Goal: Information Seeking & Learning: Find specific fact

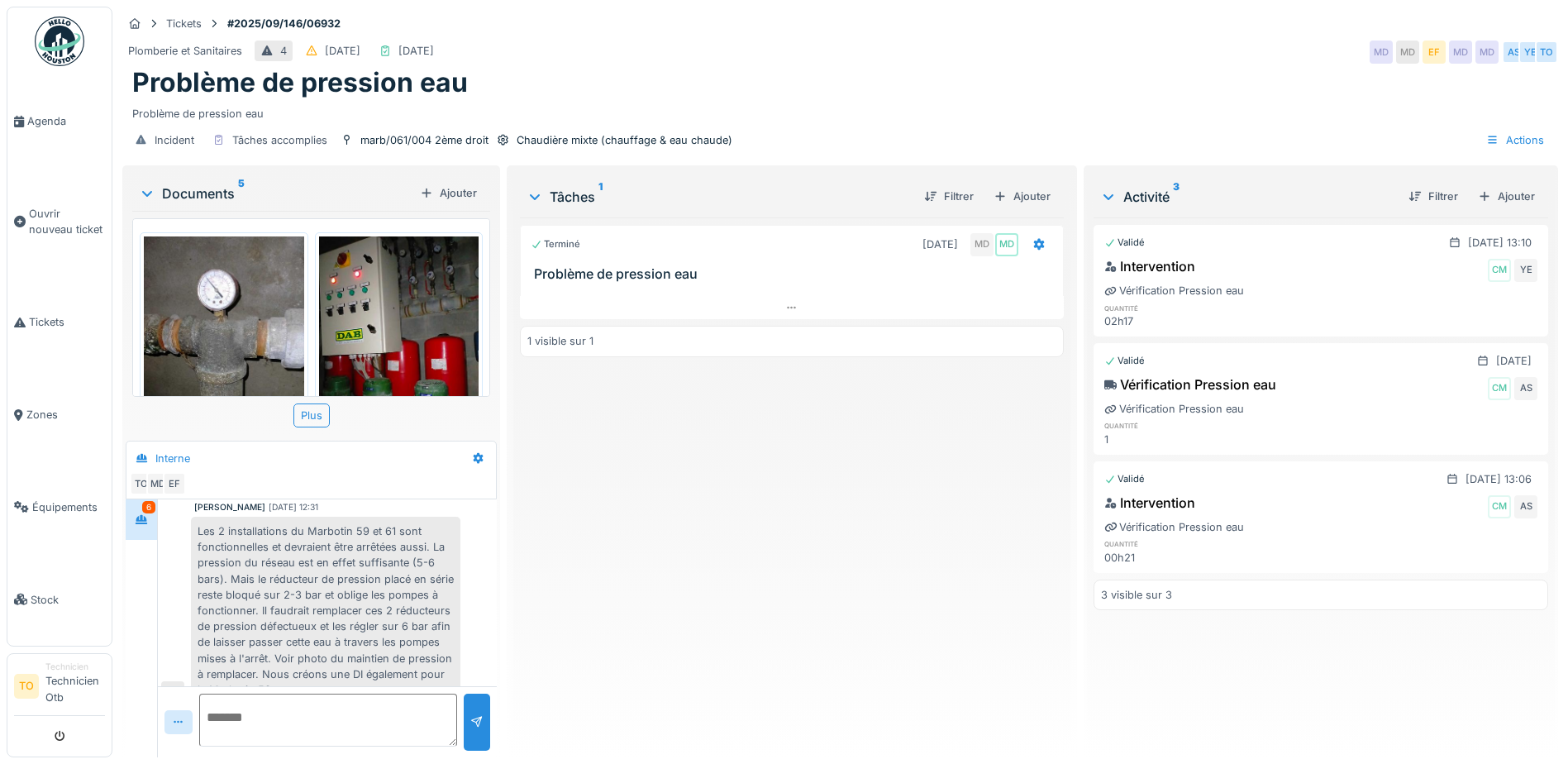
scroll to position [815, 0]
click at [837, 487] on div "Terminé 15/09/2025 MD MD Problème de pression eau 1 visible sur 1" at bounding box center [792, 481] width 544 height 527
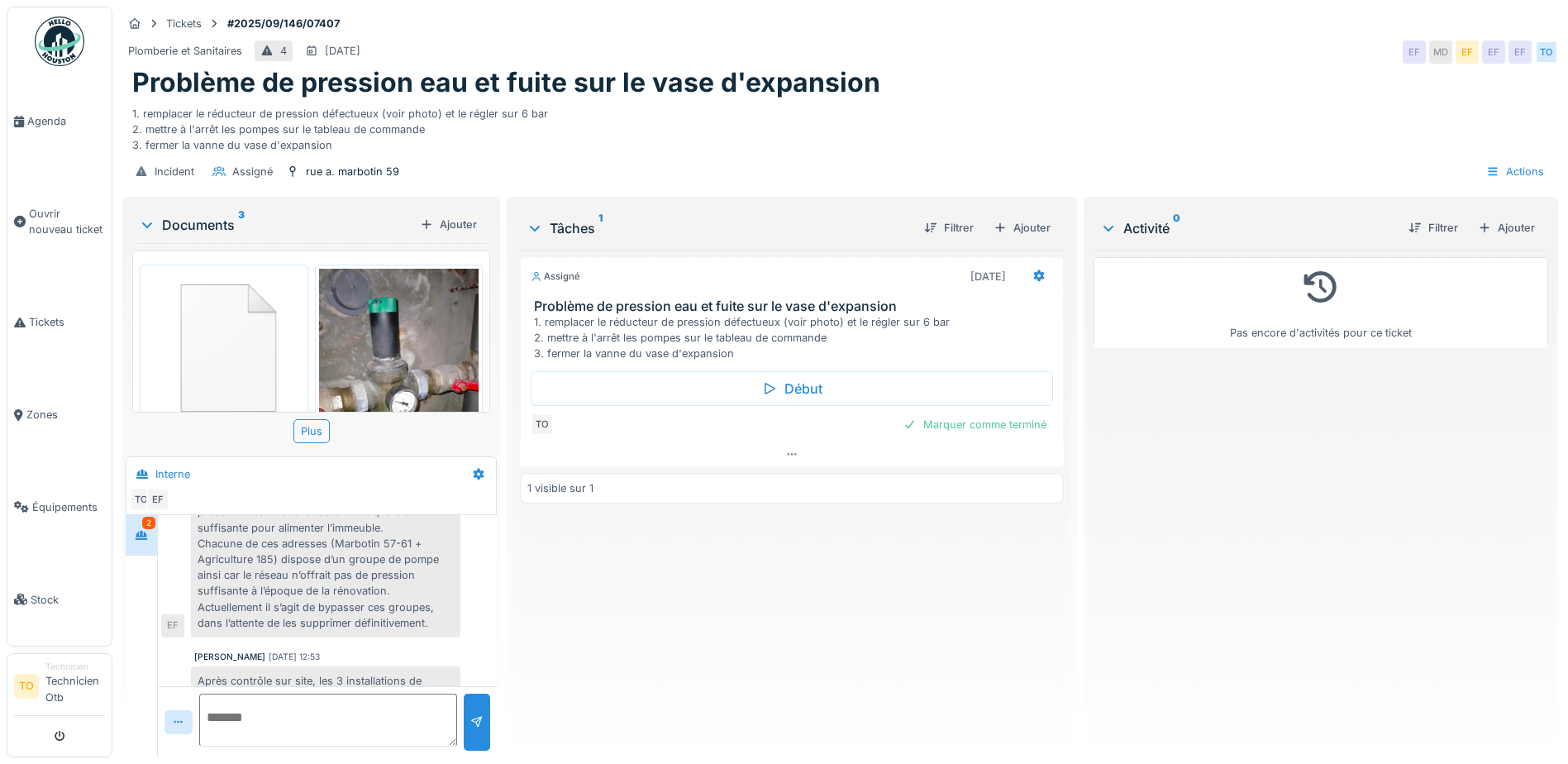
scroll to position [132, 0]
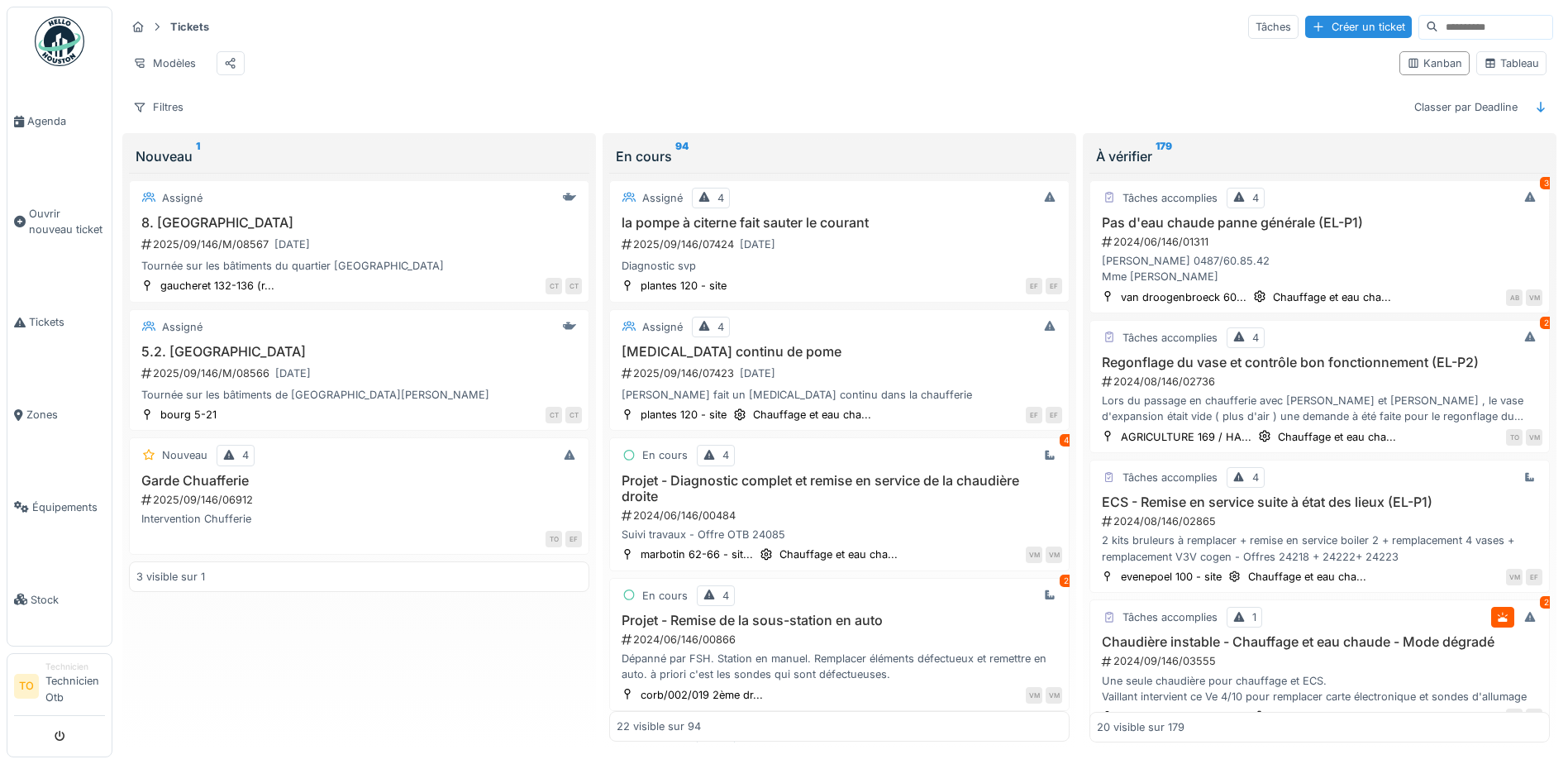
click at [627, 42] on div "Tickets Tâches Créer un ticket Modèles Kanban Tableau Filtres Classer par Deadl…" at bounding box center [838, 66] width 1441 height 120
click at [678, 114] on div "Filtres Classer par Deadline" at bounding box center [839, 106] width 1427 height 24
click at [659, 73] on div "Modèles" at bounding box center [756, 63] width 1261 height 37
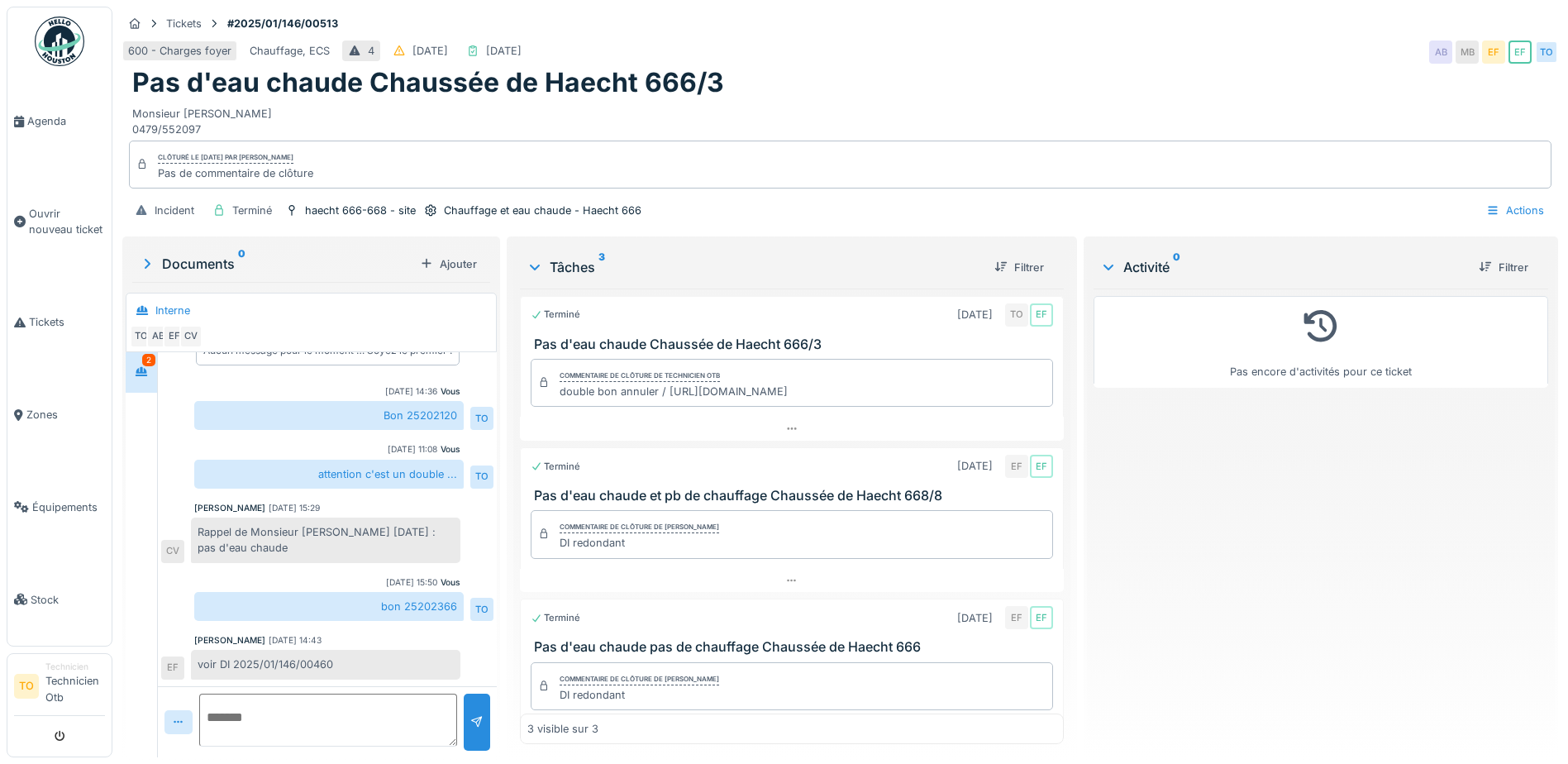
scroll to position [12, 0]
click at [336, 652] on div "voir DI 2025/01/146/00460" at bounding box center [326, 664] width 269 height 29
drag, startPoint x: 335, startPoint y: 652, endPoint x: 236, endPoint y: 653, distance: 99.0
click at [236, 653] on div "voir DI 2025/01/146/00460" at bounding box center [326, 664] width 269 height 29
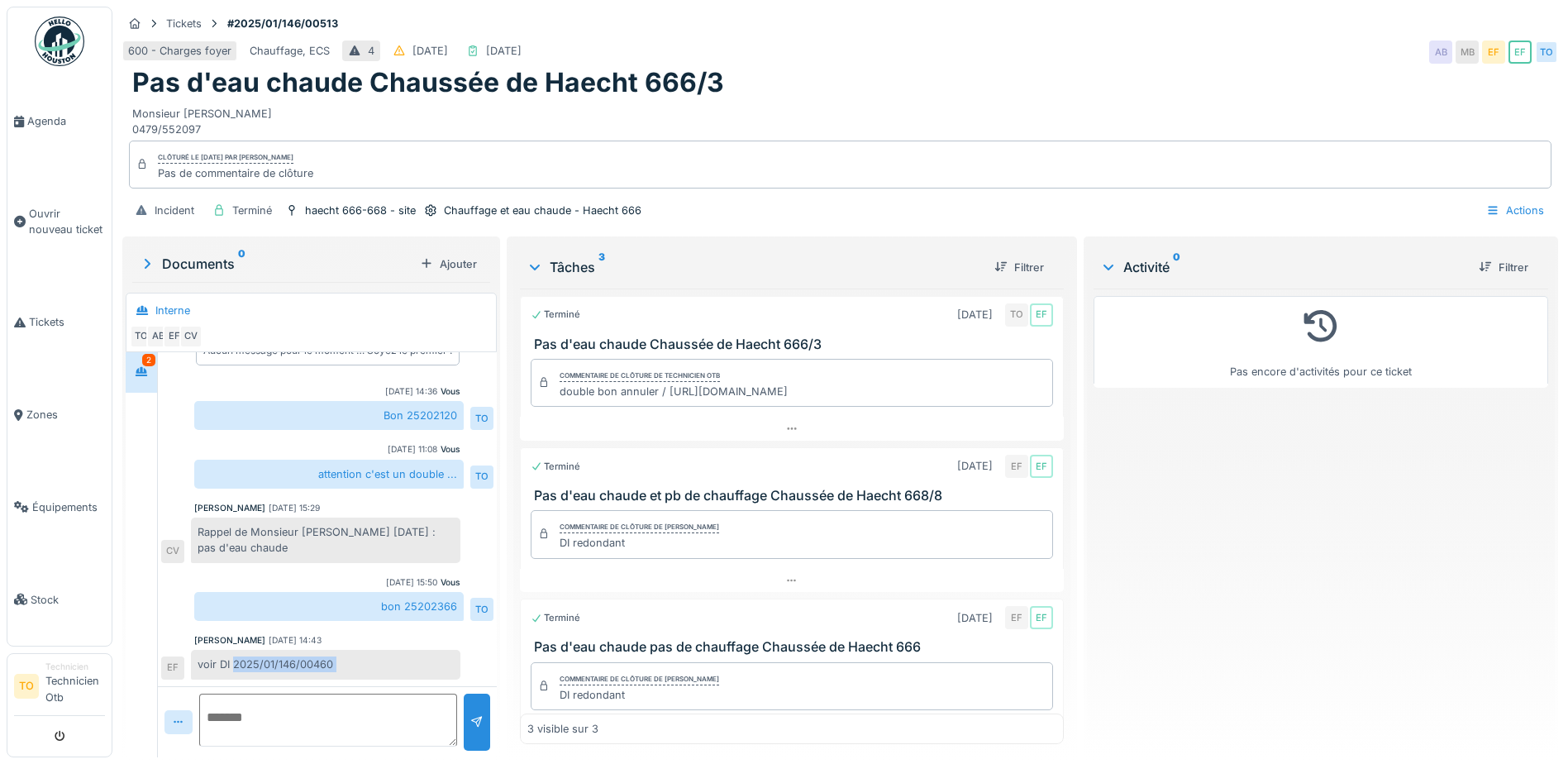
copy div "2025/01/146/00460 EF"
click at [39, 326] on span "Tickets" at bounding box center [67, 322] width 76 height 16
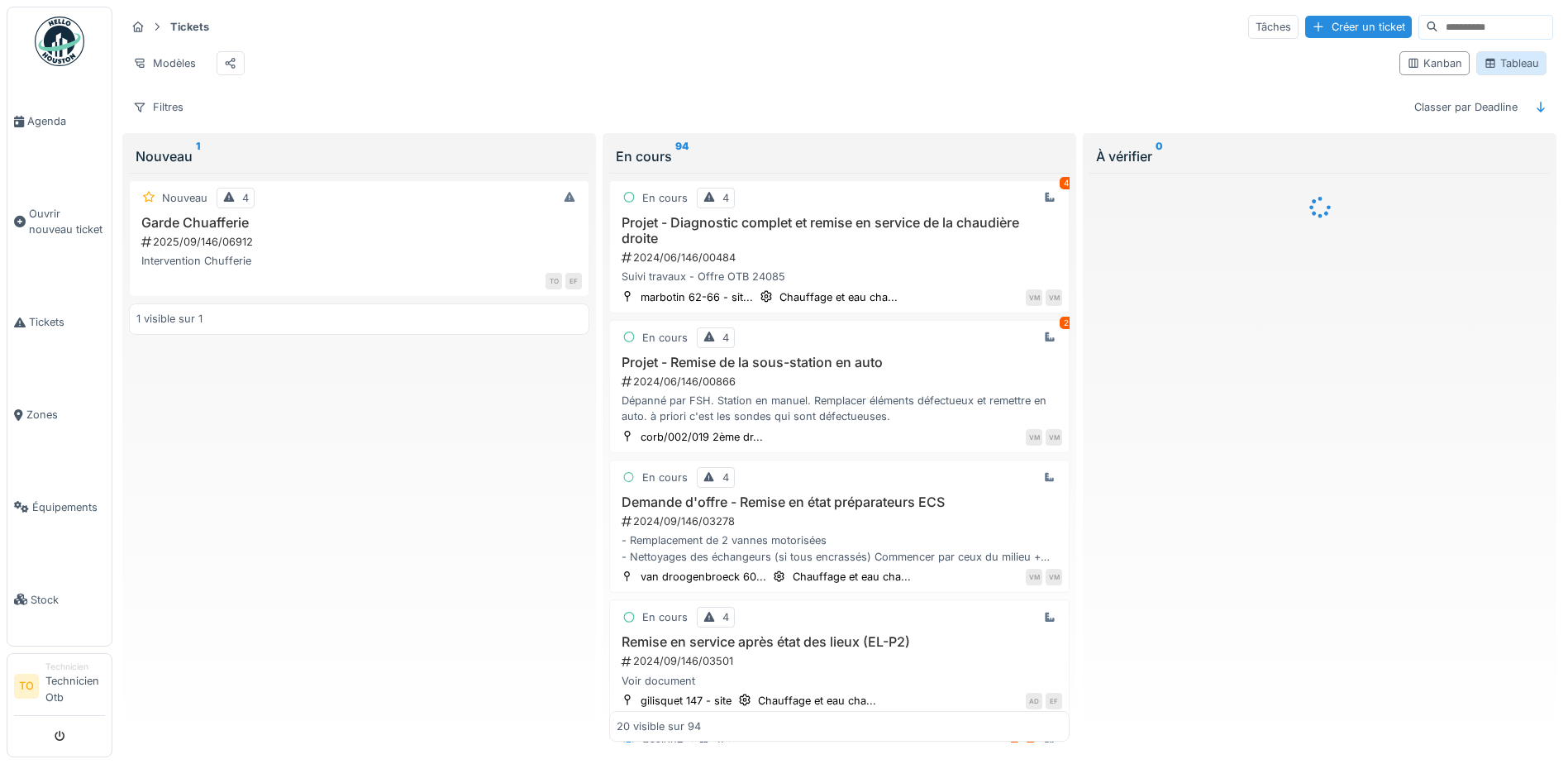
click at [1496, 71] on div "Tableau" at bounding box center [1511, 64] width 56 height 16
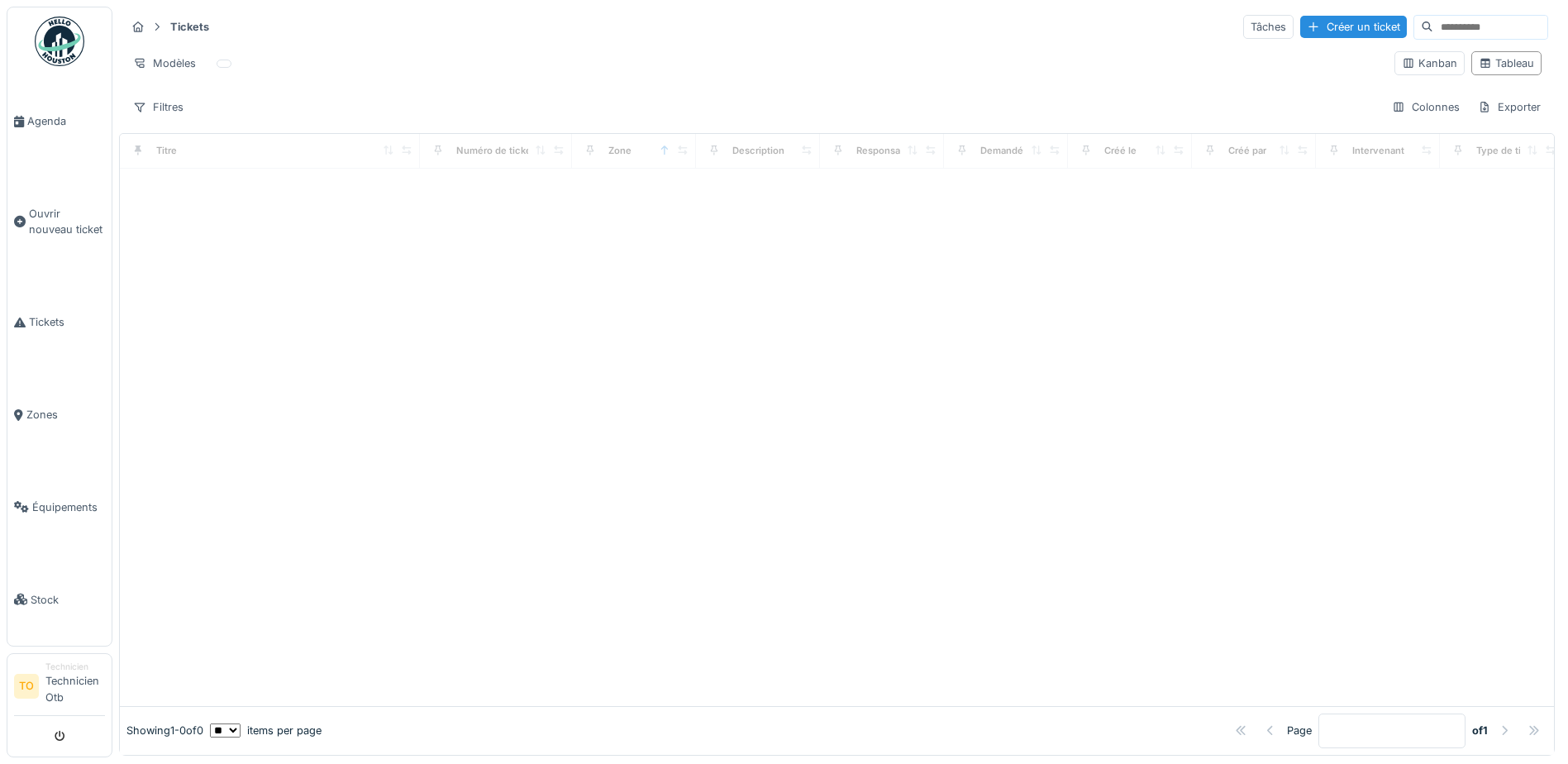
click at [1443, 27] on input at bounding box center [1490, 27] width 114 height 23
paste input "**********"
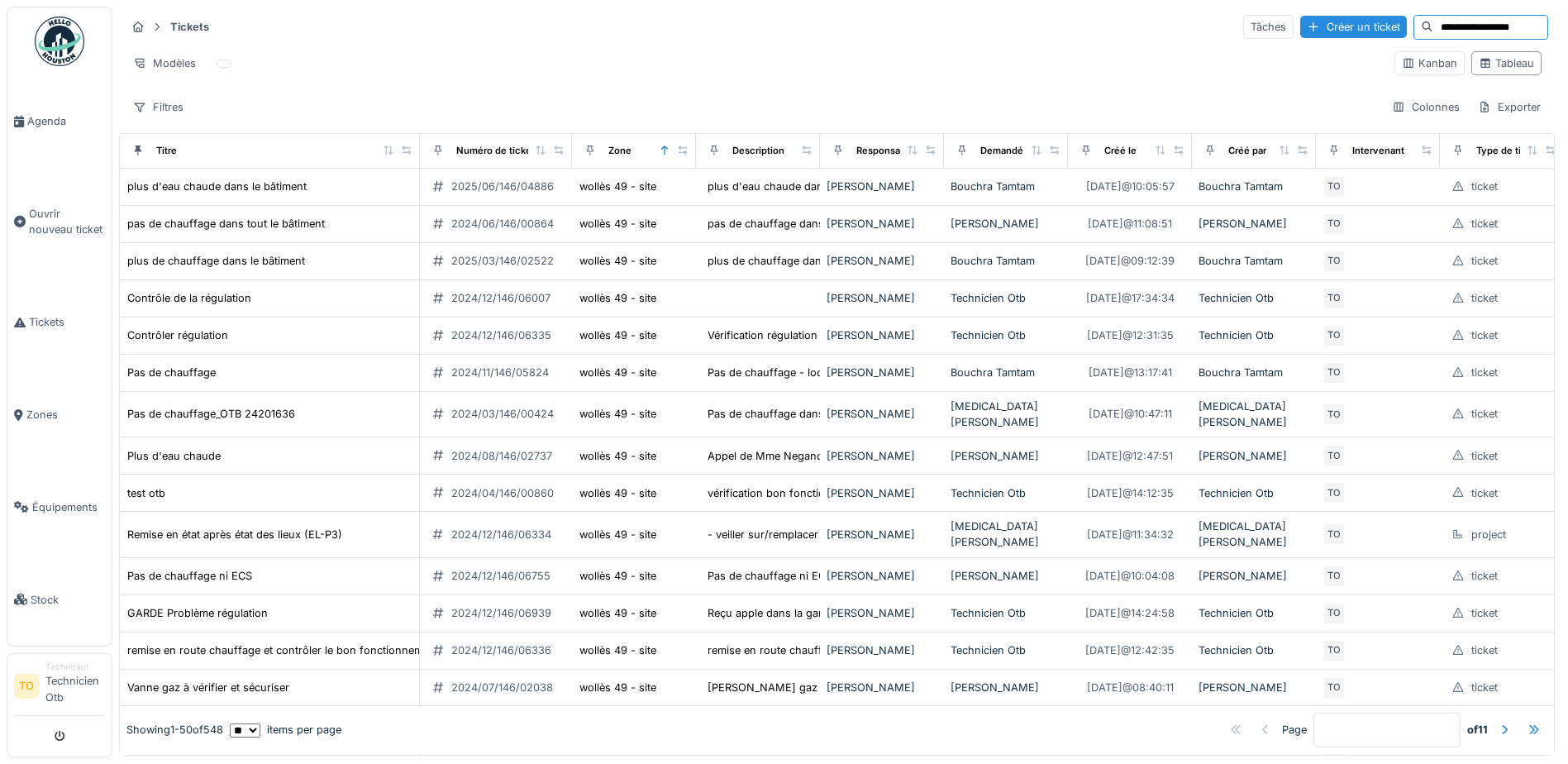
type input "**********"
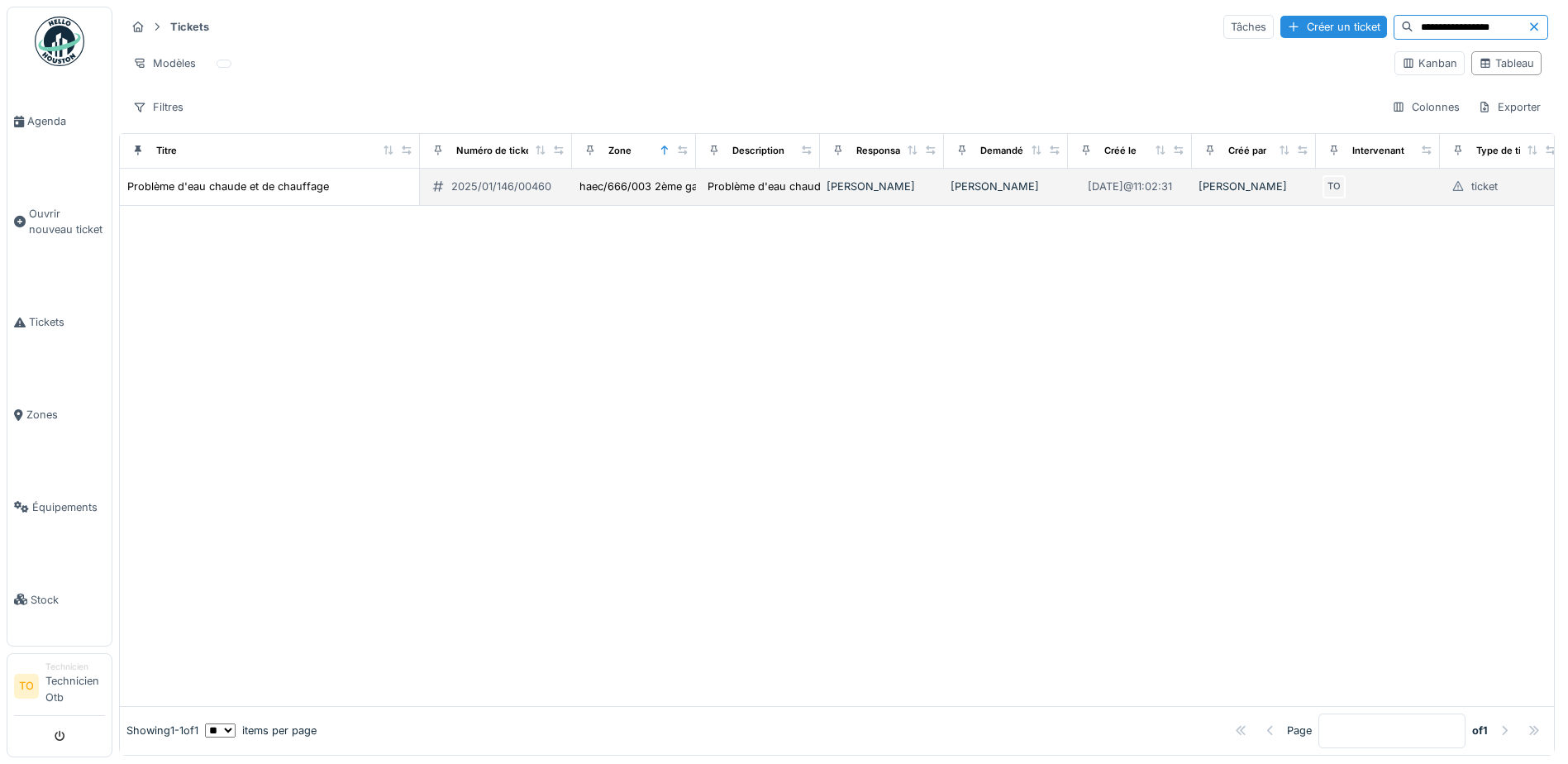
click at [238, 176] on td "Problème d'eau chaude et de chauffage" at bounding box center [269, 187] width 300 height 37
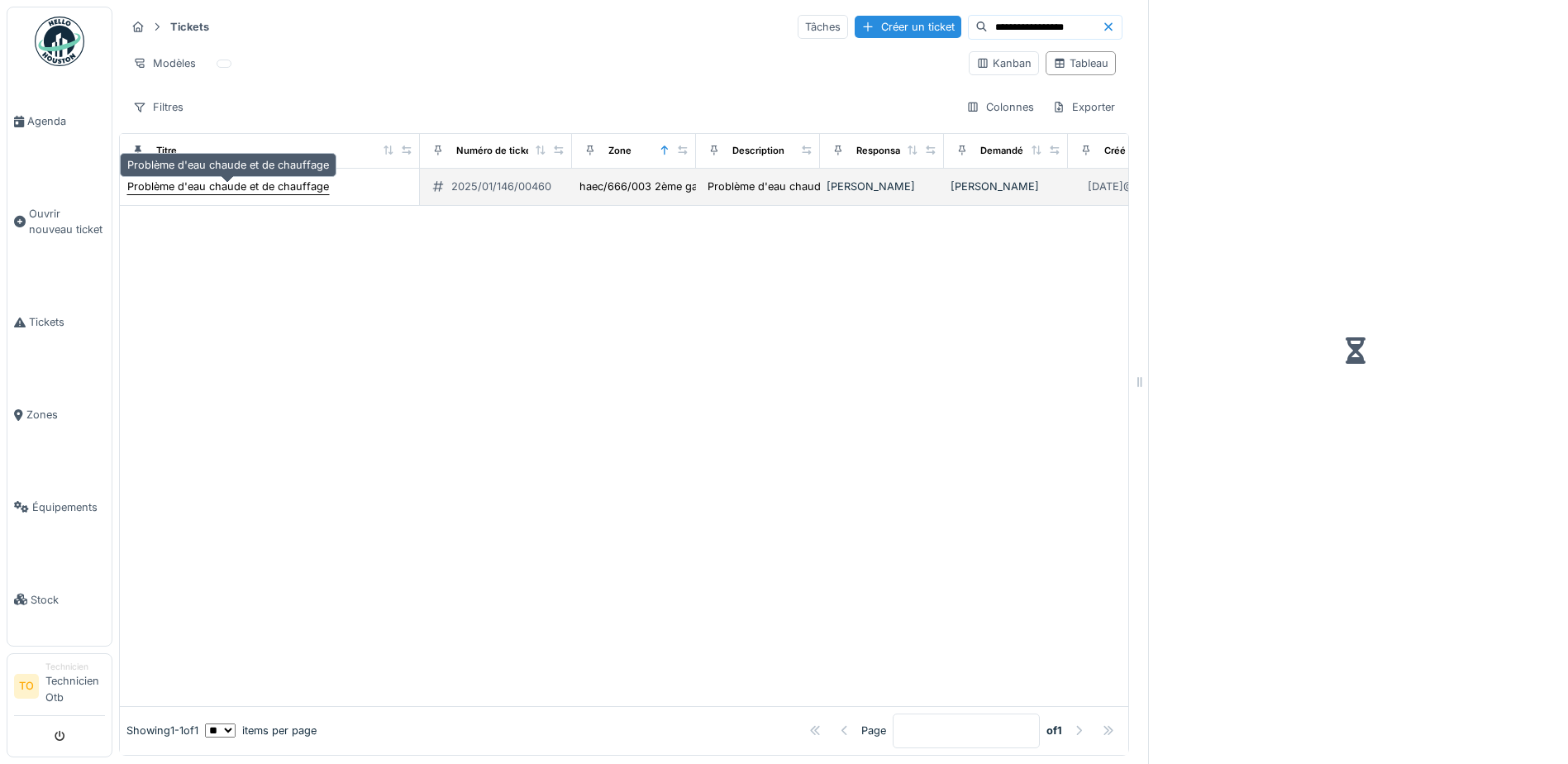
click at [236, 184] on div "Problème d'eau chaude et de chauffage" at bounding box center [228, 187] width 202 height 16
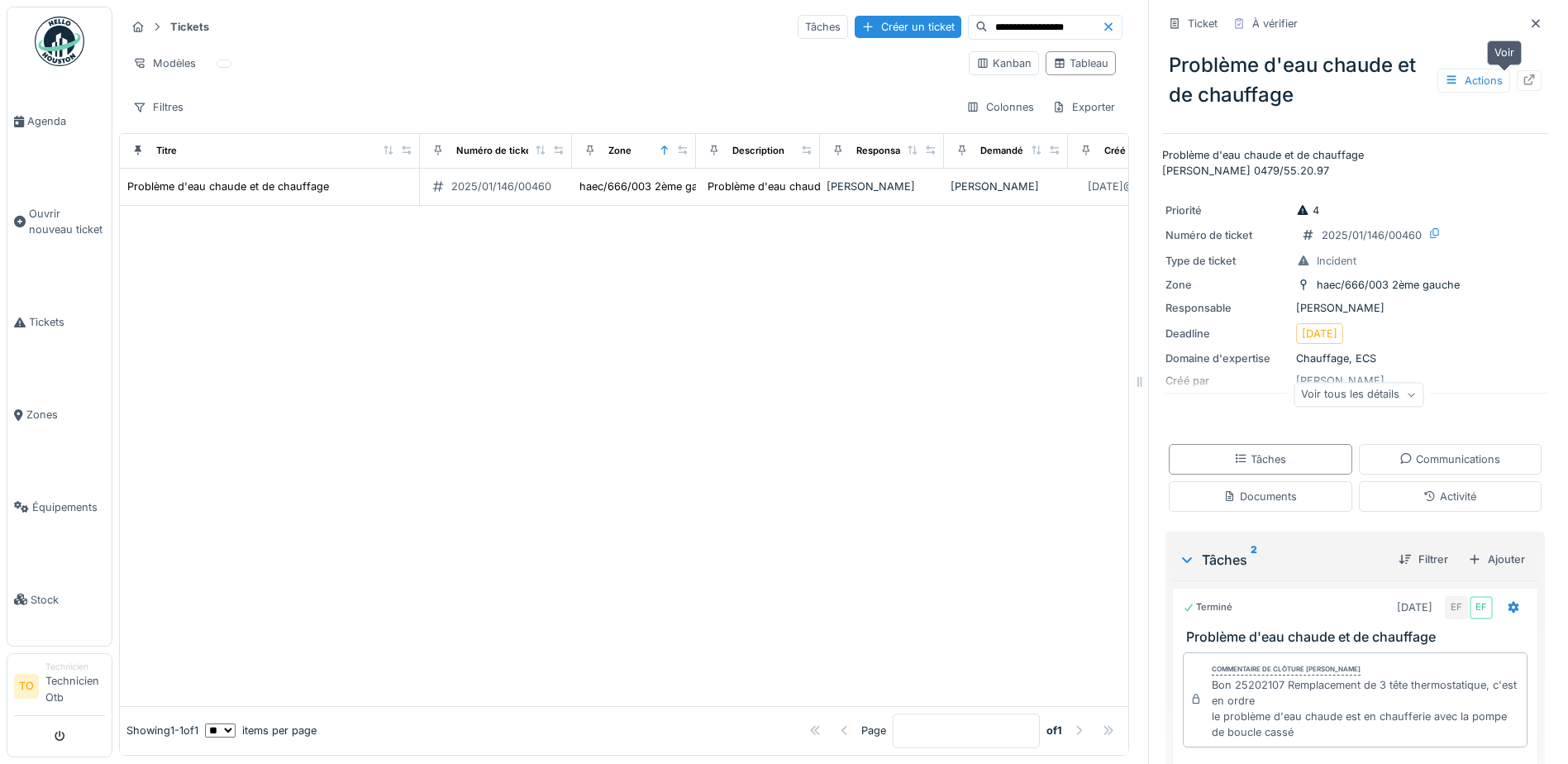
click at [1517, 80] on div at bounding box center [1529, 80] width 25 height 20
click at [1524, 21] on div at bounding box center [1536, 23] width 25 height 20
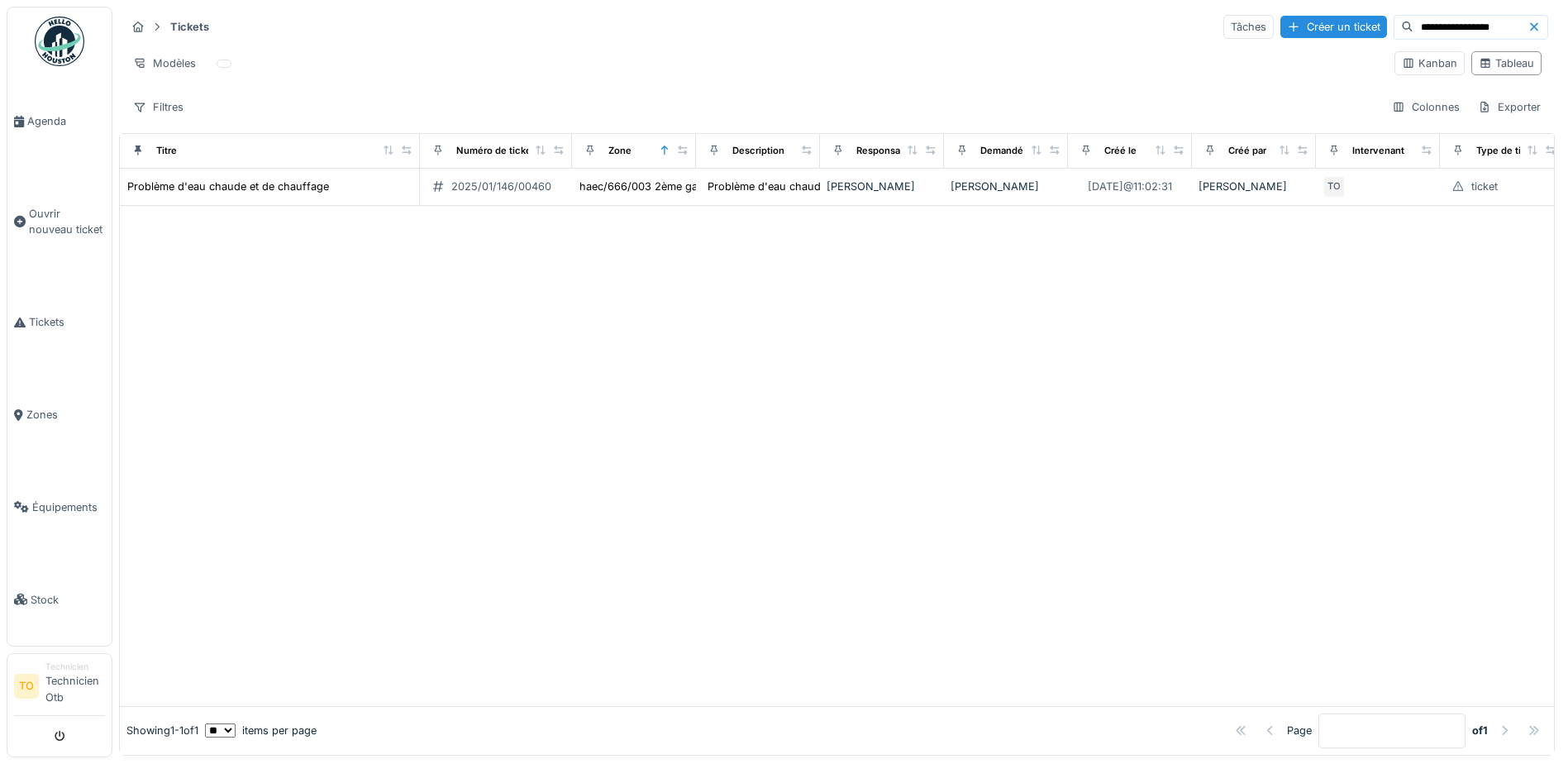
scroll to position [11, 0]
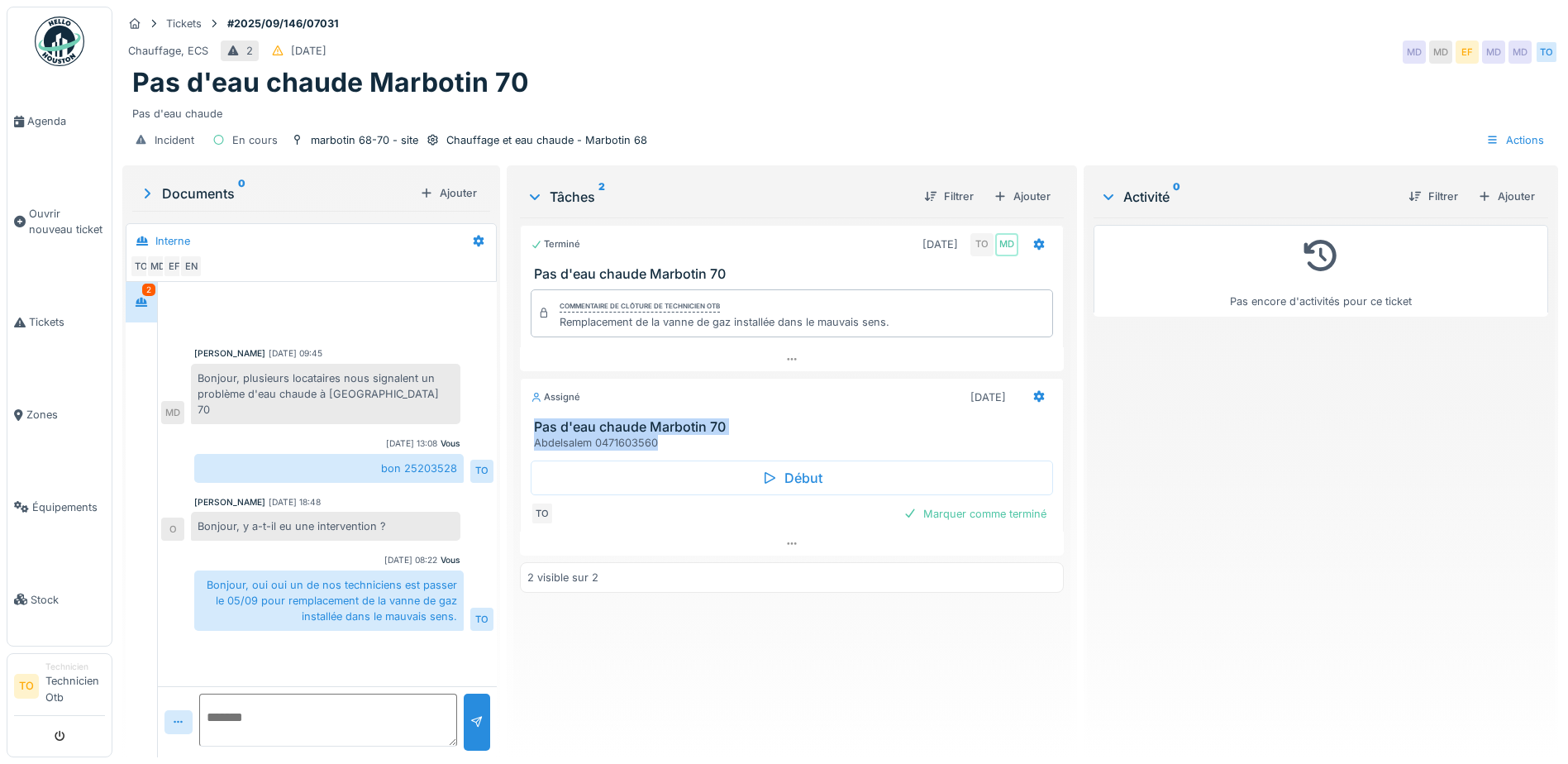
drag, startPoint x: 668, startPoint y: 445, endPoint x: 519, endPoint y: 420, distance: 151.1
click at [521, 420] on div "Pas d'eau chaude Marbotin 70 Abdelsalem 0471603560" at bounding box center [792, 434] width 542 height 31
copy div "Pas d'eau chaude Marbotin 70 Abdelsalem 0471603560"
click at [762, 419] on h3 "Pas d'eau chaude Marbotin 70" at bounding box center [795, 427] width 522 height 16
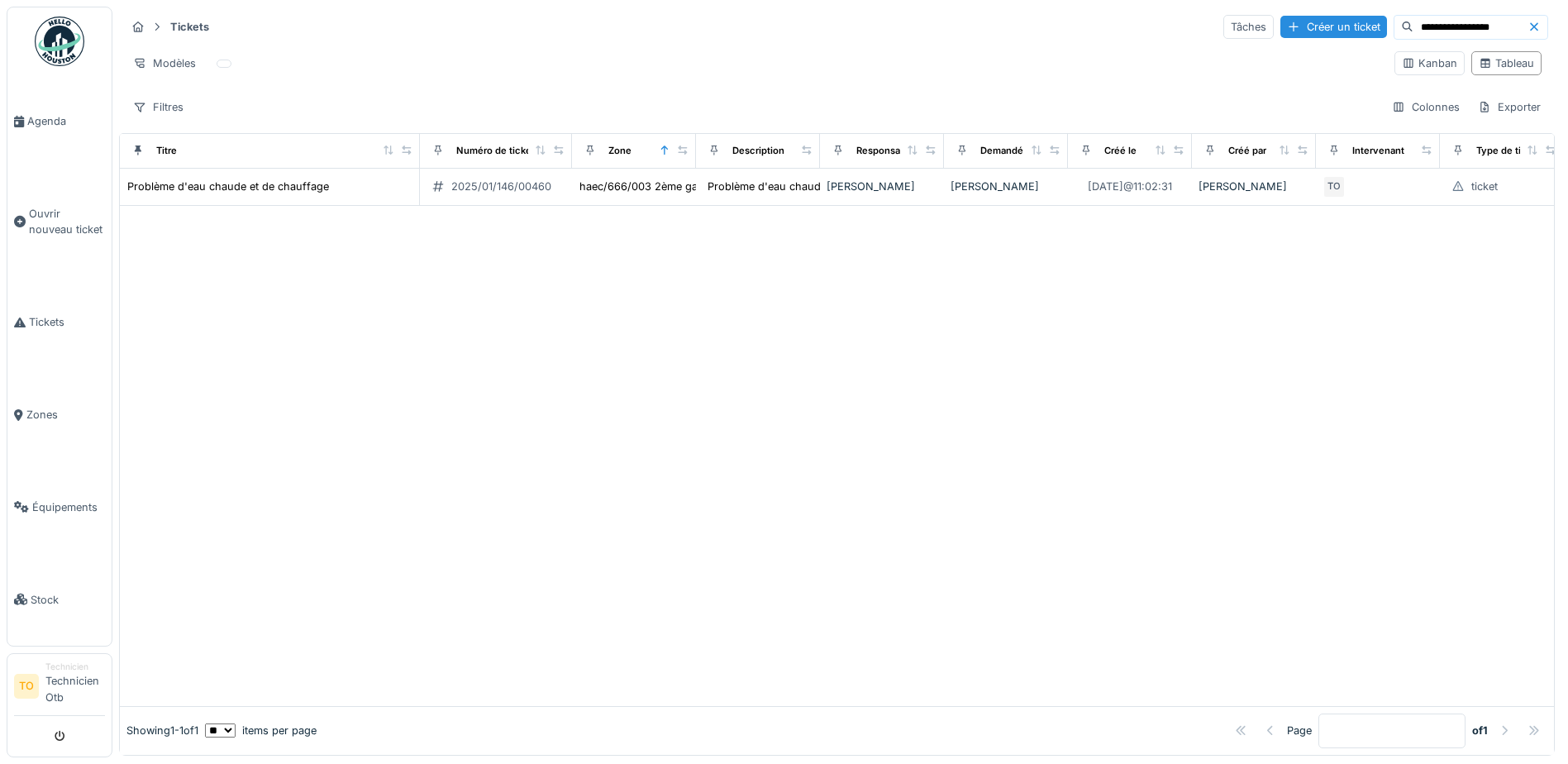
scroll to position [11, 0]
